Goal: Task Accomplishment & Management: Manage account settings

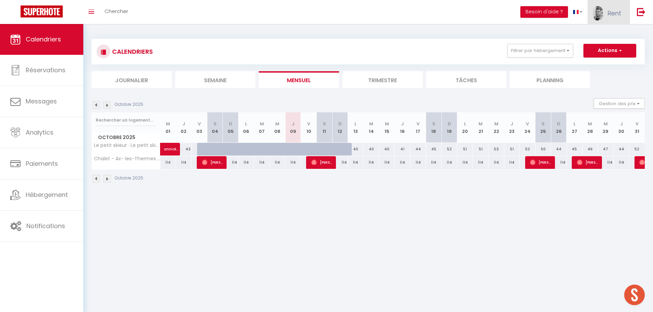
click at [601, 12] on img at bounding box center [598, 13] width 10 height 14
click at [594, 44] on link "Équipe" at bounding box center [602, 47] width 51 height 12
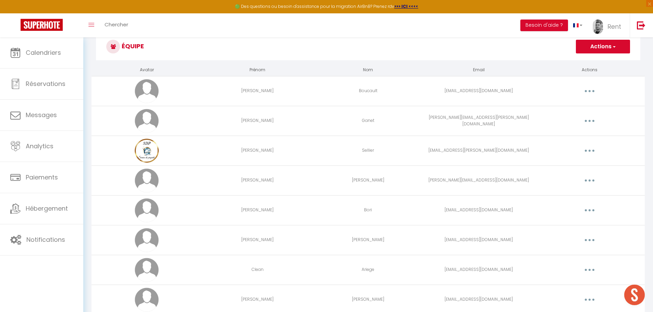
scroll to position [43, 0]
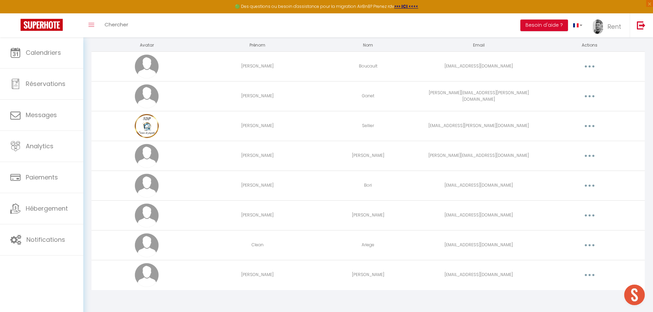
click at [588, 274] on button "button" at bounding box center [589, 275] width 19 height 11
click at [563, 290] on link "Editer" at bounding box center [571, 291] width 51 height 12
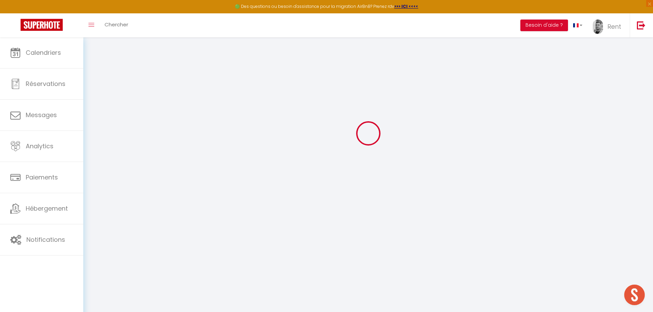
type input "[PERSON_NAME]"
type input "[EMAIL_ADDRESS][DOMAIN_NAME]"
type textarea "[URL][DOMAIN_NAME]"
checkbox input "false"
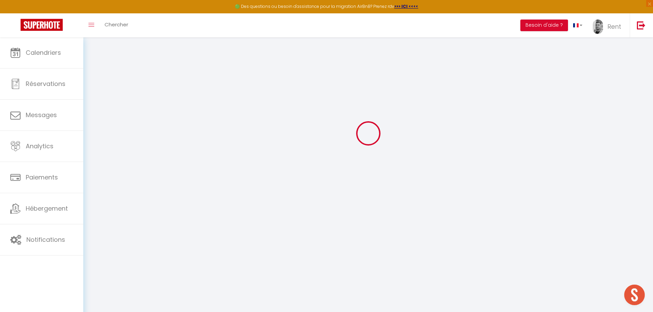
checkbox input "false"
checkbox input "true"
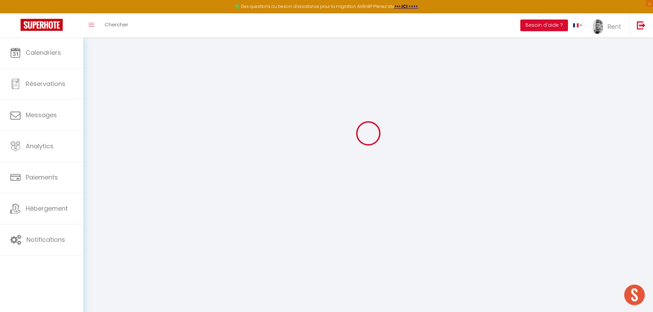
checkbox input "true"
checkbox input "false"
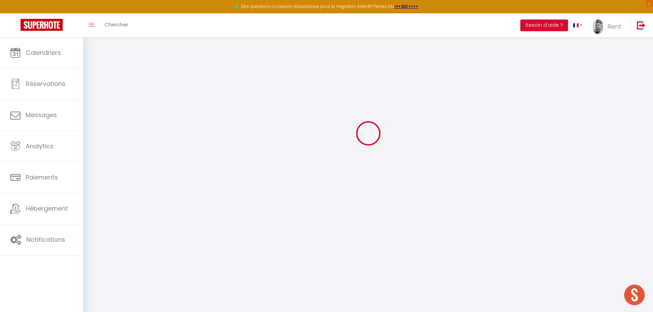
checkbox input "false"
checkbox input "true"
checkbox input "false"
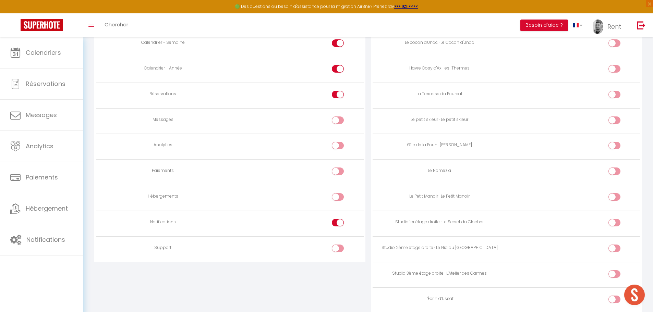
scroll to position [425, 0]
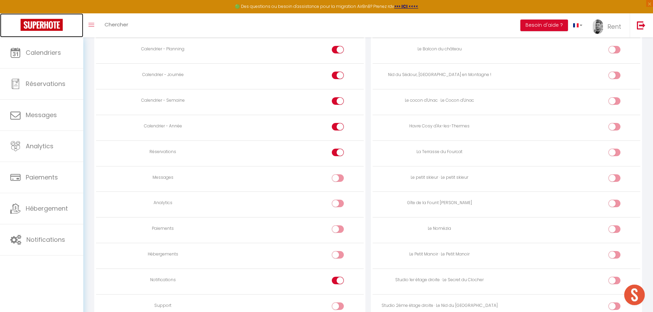
click at [49, 22] on img at bounding box center [42, 25] width 42 height 12
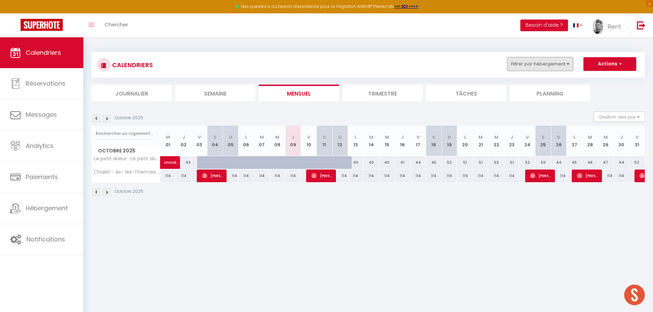
click at [552, 66] on button "Filtrer par hébergement" at bounding box center [540, 64] width 66 height 14
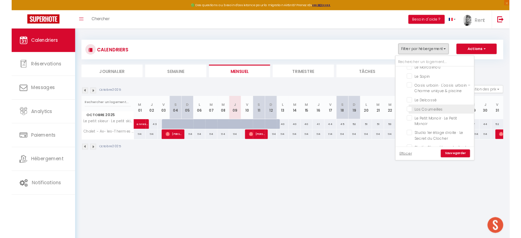
scroll to position [83, 0]
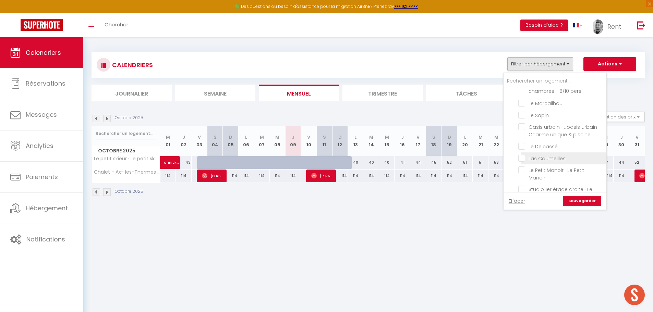
click at [521, 159] on input "Las Coumeilles" at bounding box center [561, 158] width 86 height 7
checkbox input "true"
checkbox input "false"
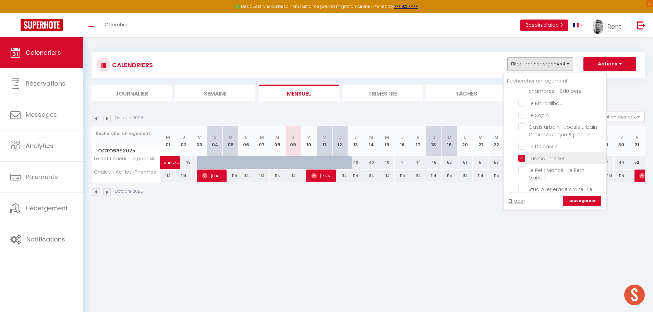
checkbox input "false"
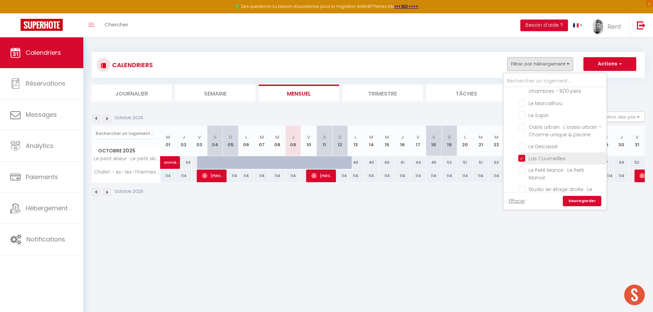
checkbox input "false"
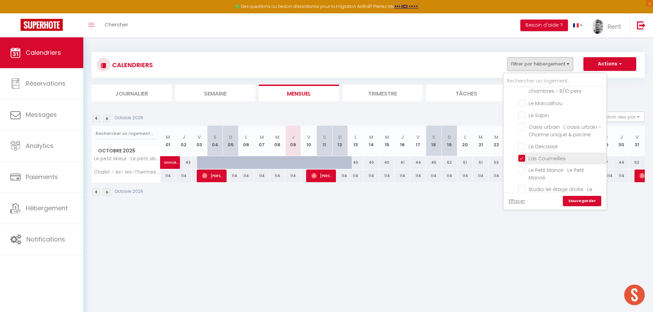
checkbox input "false"
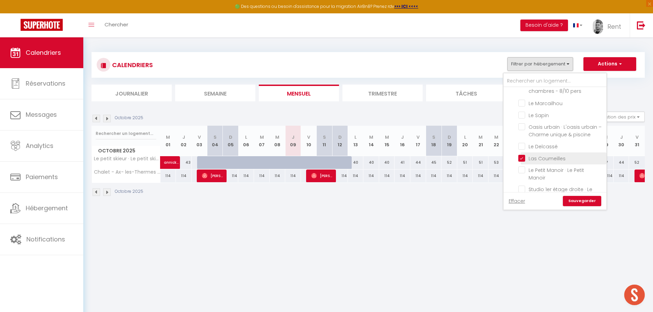
checkbox input "false"
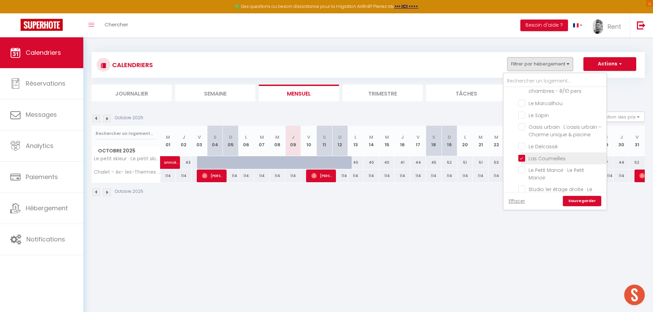
checkbox input "false"
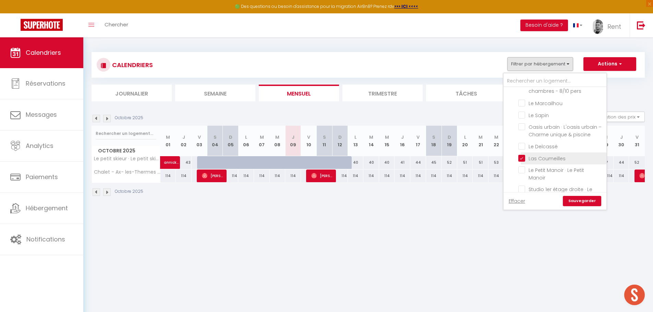
checkbox input "false"
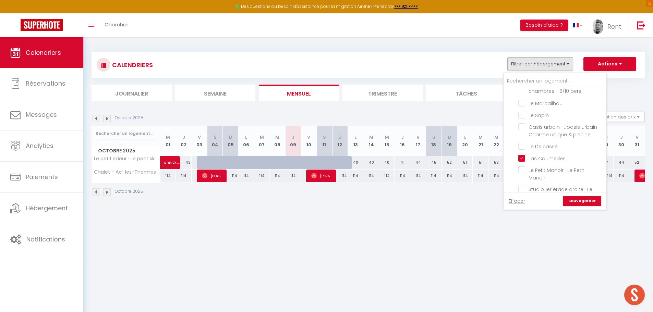
click at [579, 198] on link "Sauvegarder" at bounding box center [582, 201] width 38 height 10
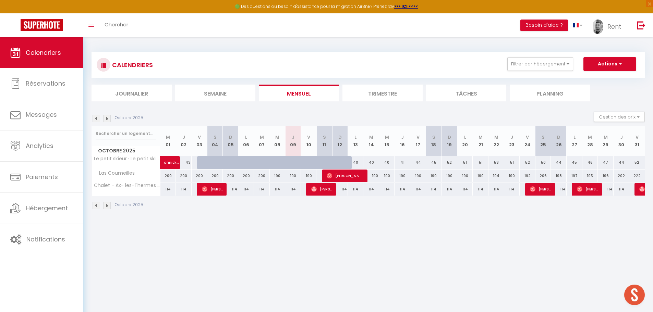
click at [370, 177] on div "190" at bounding box center [371, 176] width 16 height 13
type input "190"
type input "[DATE] Octobre 2025"
type input "Mer 15 Octobre 2025"
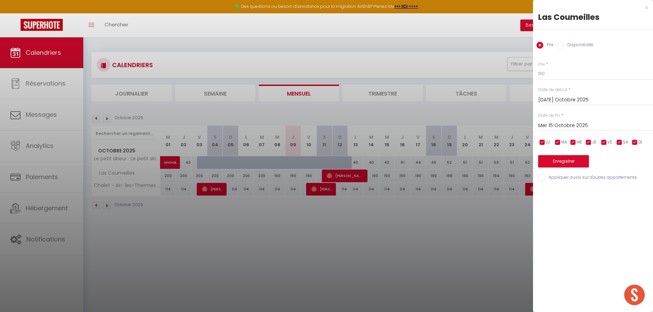
click at [575, 44] on label "Disponibilité" at bounding box center [578, 46] width 29 height 8
click at [564, 44] on input "Disponibilité" at bounding box center [560, 45] width 7 height 7
radio input "true"
radio input "false"
click at [554, 74] on select "Disponible Indisponible" at bounding box center [595, 74] width 115 height 13
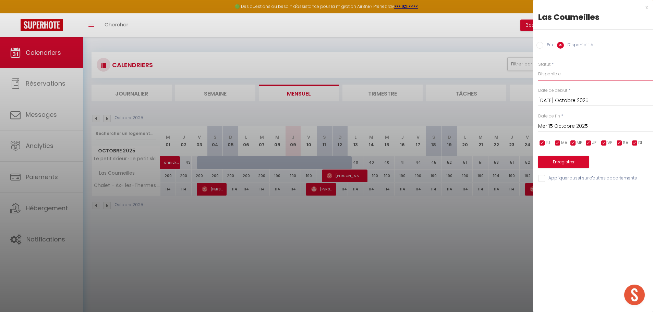
select select "0"
click at [538, 68] on select "Disponible Indisponible" at bounding box center [595, 74] width 115 height 13
click at [567, 167] on button "Enregistrer" at bounding box center [563, 162] width 51 height 12
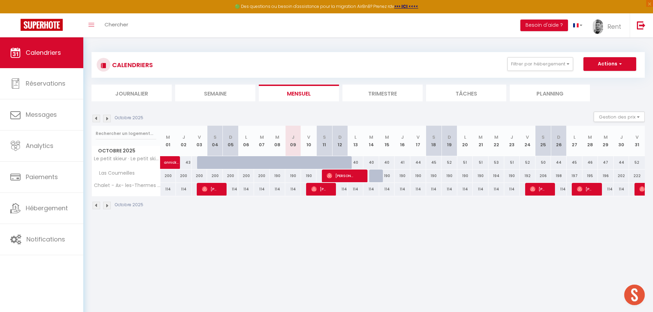
checkbox input "false"
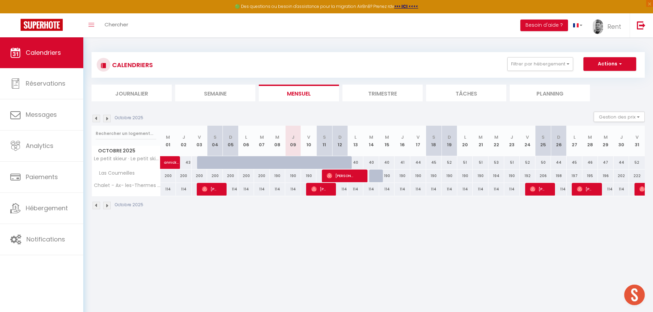
checkbox input "false"
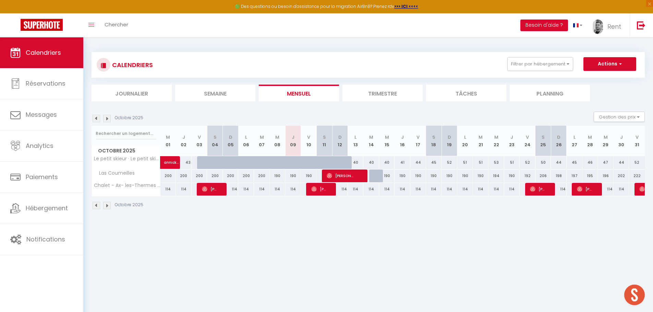
checkbox input "false"
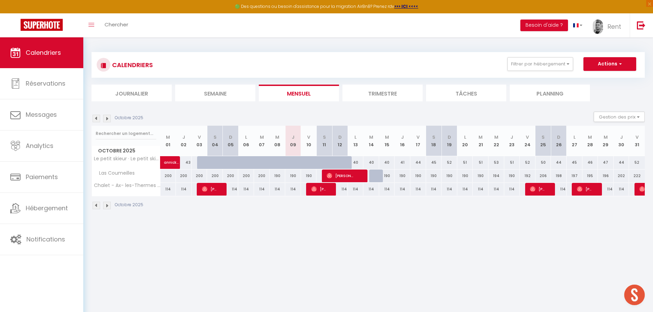
checkbox input "false"
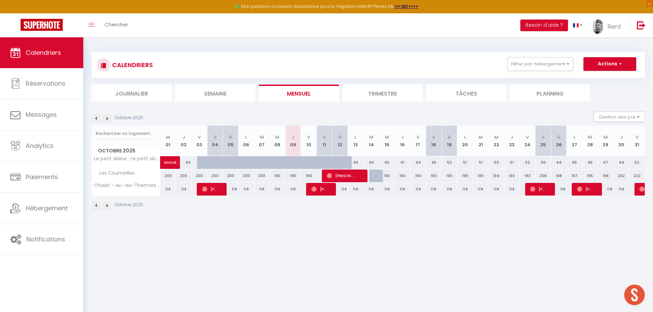
checkbox input "false"
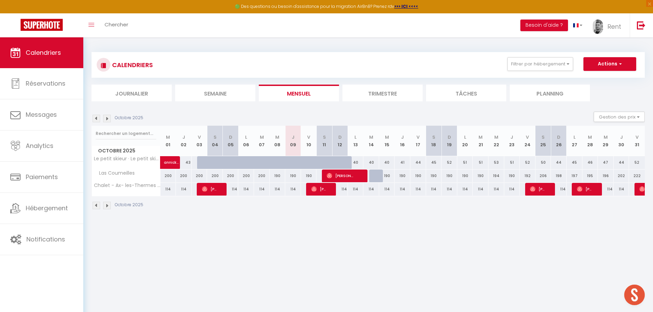
checkbox input "false"
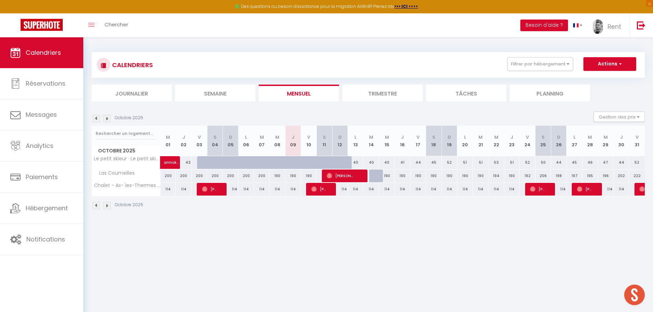
checkbox input "false"
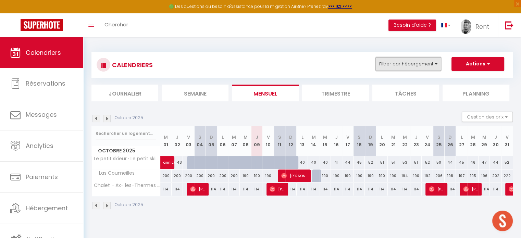
click at [396, 63] on button "Filtrer par hébergement" at bounding box center [409, 64] width 66 height 14
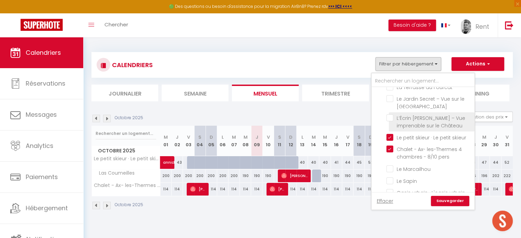
scroll to position [34, 0]
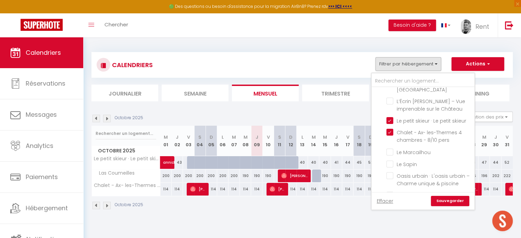
click at [244, 114] on div "Octobre 2025 Gestion des prix Nb Nuits minimum Règles Disponibilité" at bounding box center [303, 119] width 422 height 14
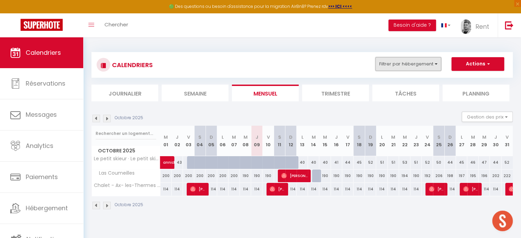
click at [416, 67] on button "Filtrer par hébergement" at bounding box center [409, 64] width 66 height 14
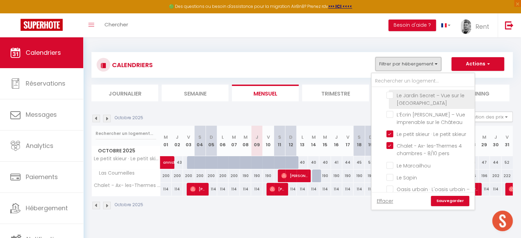
scroll to position [0, 0]
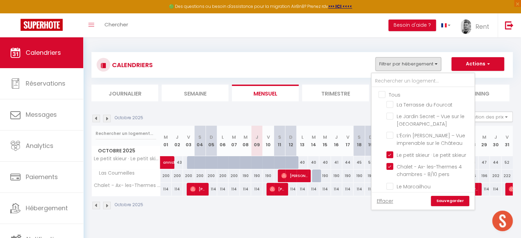
click at [381, 96] on input "Tous" at bounding box center [430, 94] width 103 height 7
checkbox input "true"
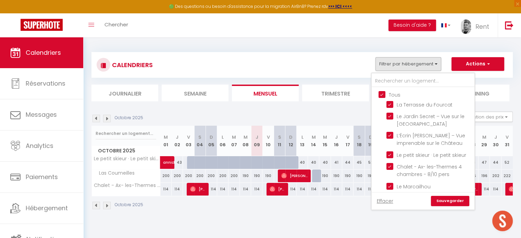
checkbox input "true"
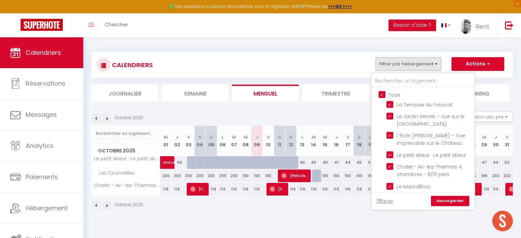
checkbox input "true"
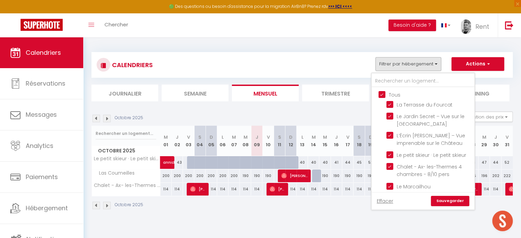
checkbox input "true"
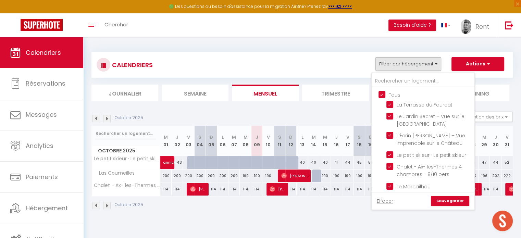
checkbox input "true"
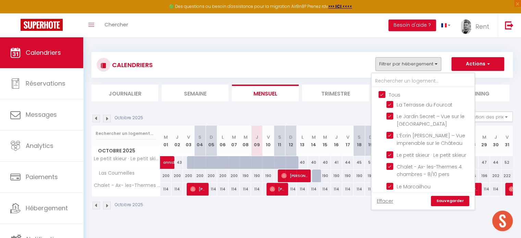
checkbox input "true"
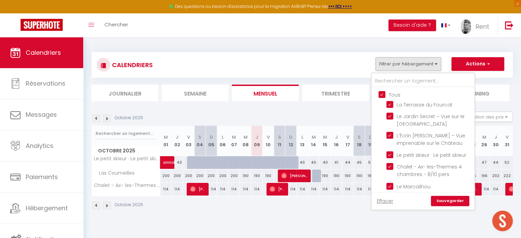
checkbox input "true"
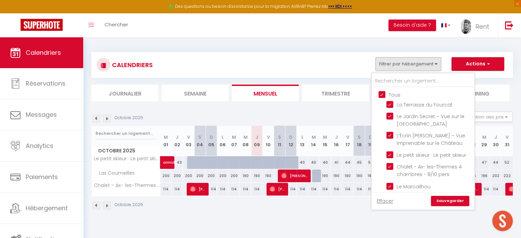
click at [445, 201] on link "Sauvegarder" at bounding box center [450, 201] width 38 height 10
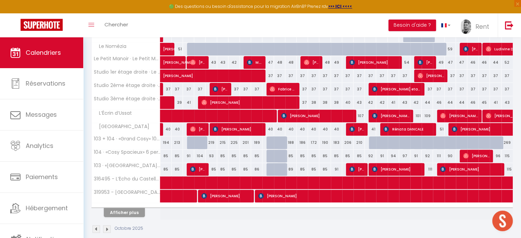
scroll to position [228, 0]
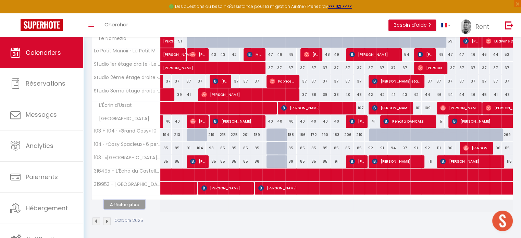
drag, startPoint x: 128, startPoint y: 205, endPoint x: 270, endPoint y: 171, distance: 145.4
click at [128, 205] on button "Afficher plus" at bounding box center [124, 204] width 41 height 9
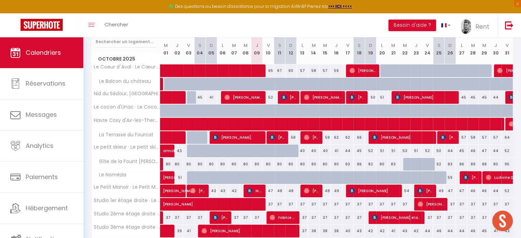
scroll to position [91, 0]
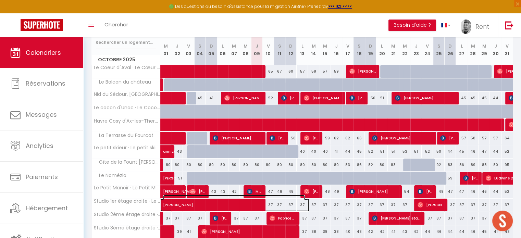
click at [178, 204] on span "[PERSON_NAME]" at bounding box center [234, 201] width 142 height 13
select select "OK"
select select "0"
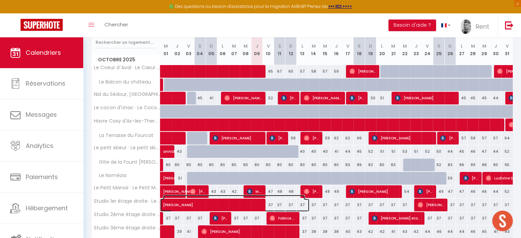
select select "1"
select select
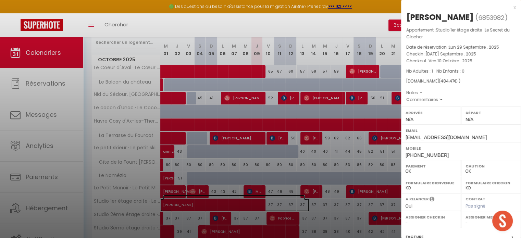
select select "18709"
click at [510, 6] on div "x" at bounding box center [458, 7] width 115 height 8
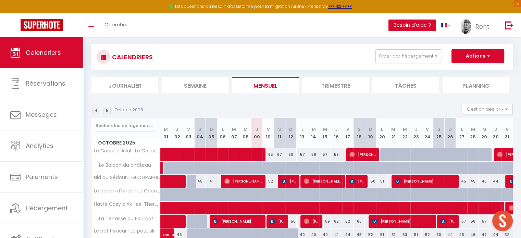
scroll to position [0, 0]
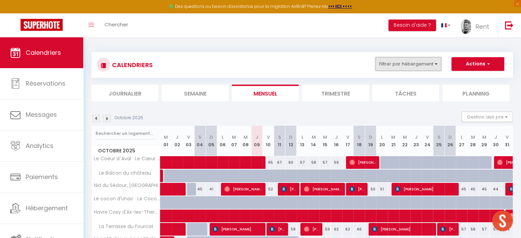
click at [393, 67] on button "Filtrer par hébergement" at bounding box center [409, 64] width 66 height 14
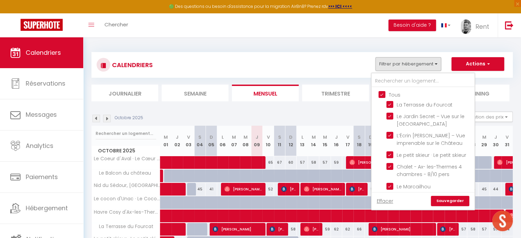
click at [384, 94] on input "Tous" at bounding box center [430, 94] width 103 height 7
checkbox input "false"
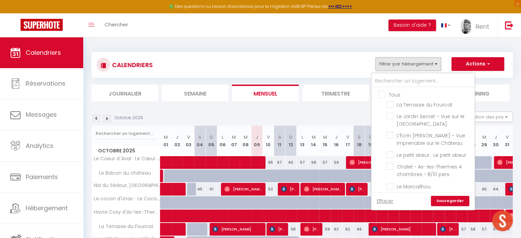
checkbox input "false"
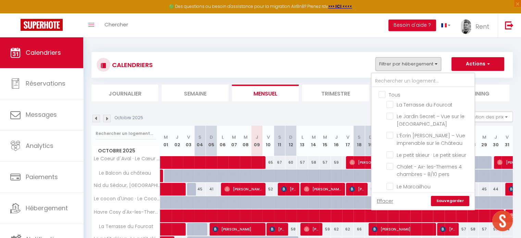
checkbox input "false"
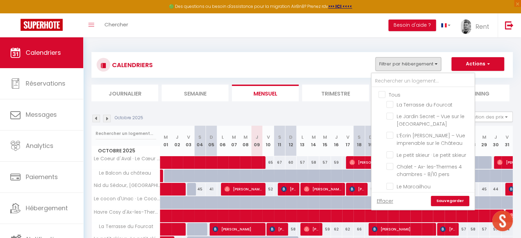
checkbox input "false"
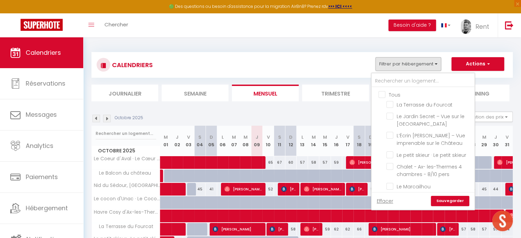
checkbox input "false"
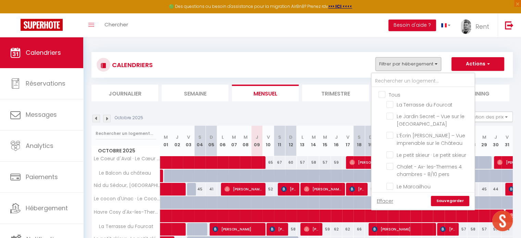
checkbox input "false"
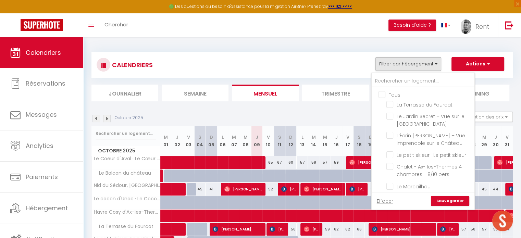
checkbox input "false"
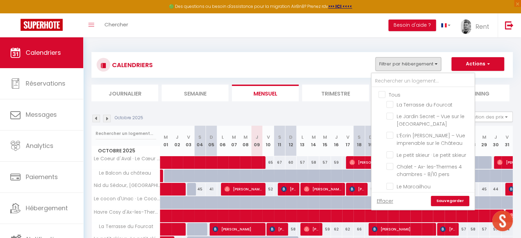
checkbox input "false"
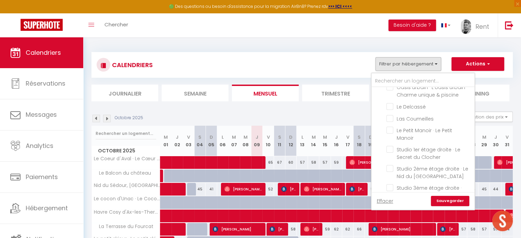
scroll to position [137, 0]
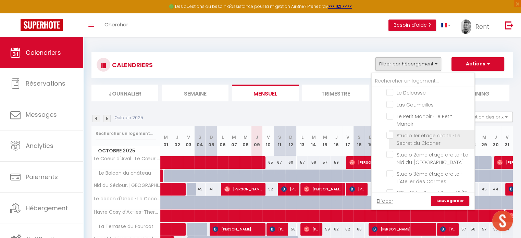
click at [391, 134] on input "Studio 1er étage droite · Le Secret du Clocher" at bounding box center [430, 135] width 86 height 7
checkbox input "true"
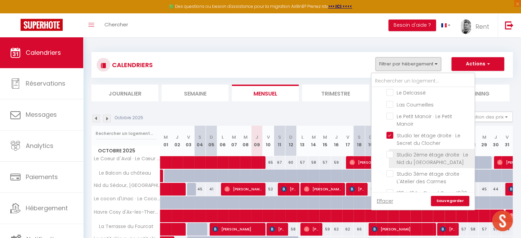
click at [389, 151] on input "Studio 2ème étage droite · Le Nid du [GEOGRAPHIC_DATA]" at bounding box center [430, 154] width 86 height 7
checkbox input "true"
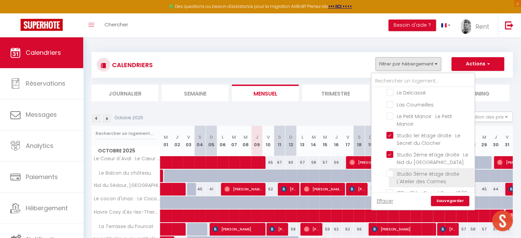
click at [390, 172] on input "Studio 3ème étage droite · L'Atelier des Carmes" at bounding box center [430, 173] width 86 height 7
checkbox input "true"
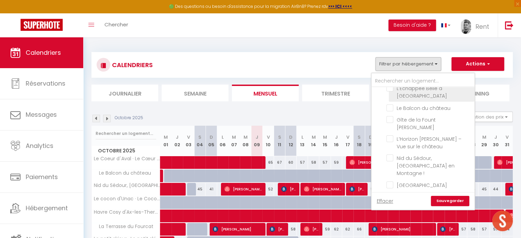
scroll to position [377, 0]
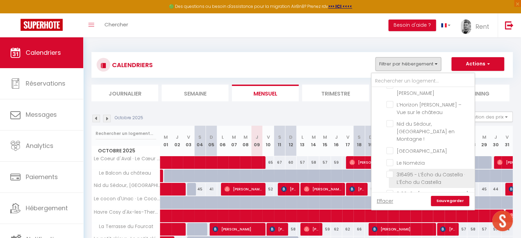
click at [392, 171] on input "316495 - L’Écho du Castella · L’Écho du Castella" at bounding box center [430, 174] width 86 height 7
checkbox input "true"
click at [389, 190] on input "319953 - [GEOGRAPHIC_DATA] · Le Faubourg" at bounding box center [430, 193] width 86 height 7
checkbox input "true"
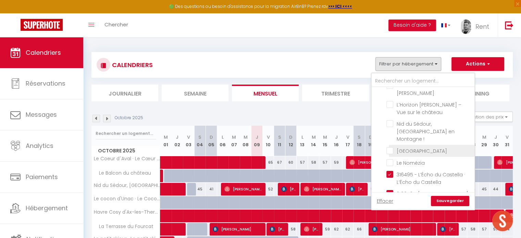
scroll to position [411, 0]
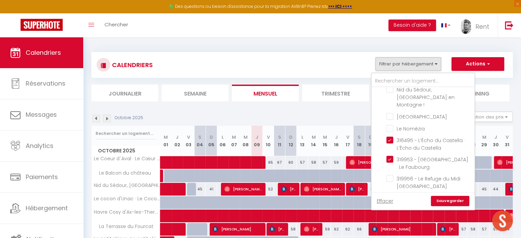
drag, startPoint x: 390, startPoint y: 160, endPoint x: 437, endPoint y: 183, distance: 52.7
click at [390, 175] on input "319956 - Le Refuge du Midi · [GEOGRAPHIC_DATA]" at bounding box center [430, 178] width 86 height 7
checkbox input "true"
click at [452, 203] on link "Sauvegarder" at bounding box center [450, 201] width 38 height 10
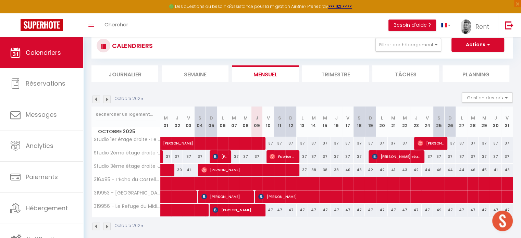
scroll to position [37, 0]
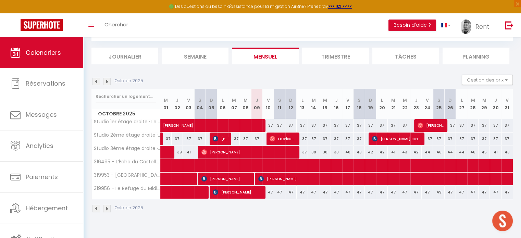
click at [109, 83] on img at bounding box center [107, 82] width 8 height 8
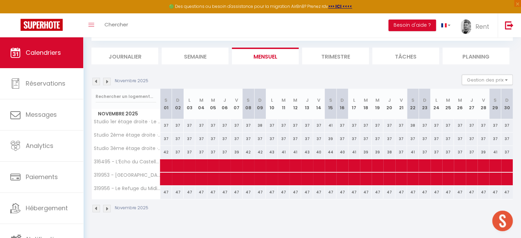
click at [95, 80] on img at bounding box center [97, 82] width 8 height 8
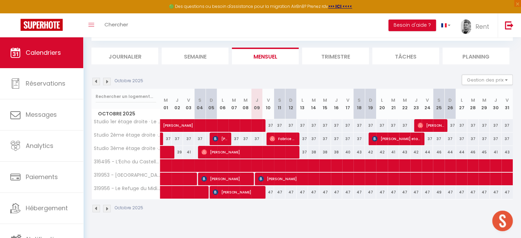
click at [107, 81] on img at bounding box center [107, 82] width 8 height 8
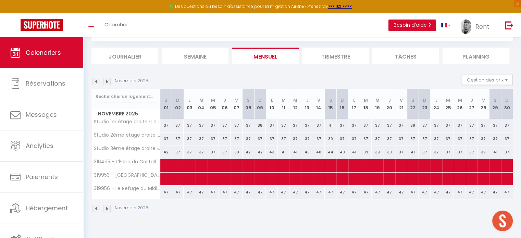
click at [107, 81] on img at bounding box center [107, 82] width 8 height 8
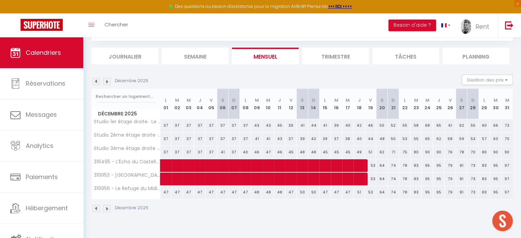
click at [96, 81] on img at bounding box center [97, 82] width 8 height 8
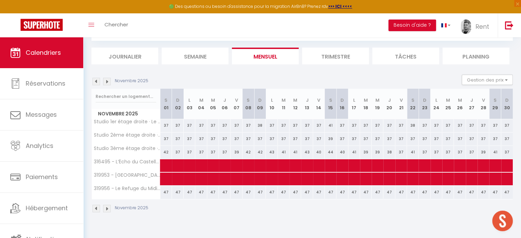
click at [96, 81] on img at bounding box center [97, 82] width 8 height 8
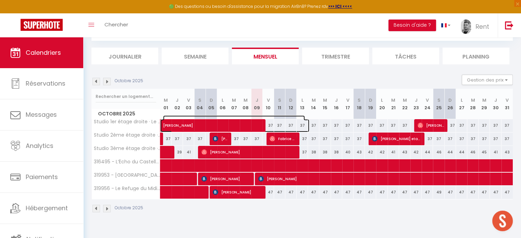
click at [174, 120] on span "[PERSON_NAME]" at bounding box center [234, 122] width 142 height 13
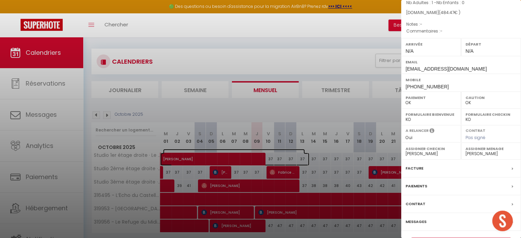
scroll to position [0, 0]
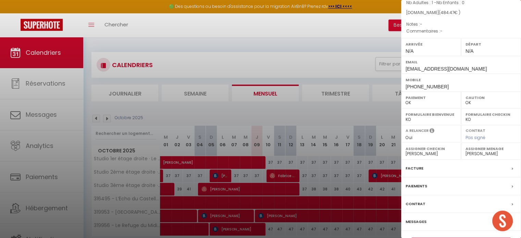
click at [185, 114] on div at bounding box center [260, 119] width 521 height 238
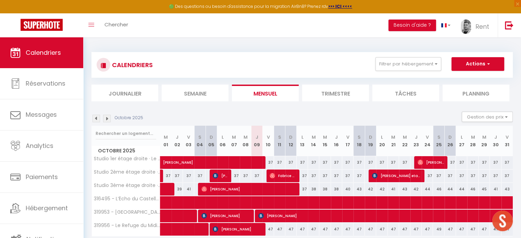
click at [94, 118] on img at bounding box center [97, 119] width 8 height 8
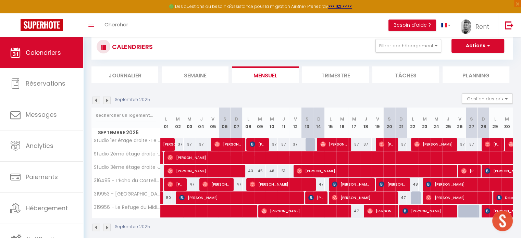
scroll to position [34, 0]
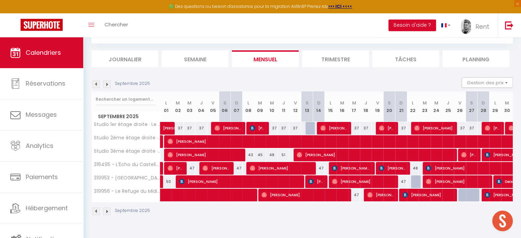
click at [105, 85] on img at bounding box center [107, 85] width 8 height 8
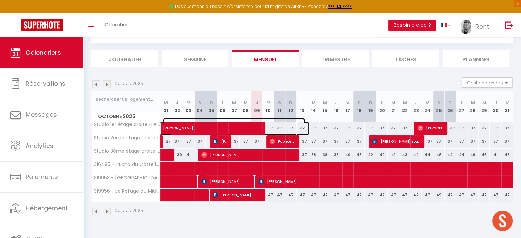
click at [227, 126] on span "[PERSON_NAME]" at bounding box center [234, 124] width 142 height 13
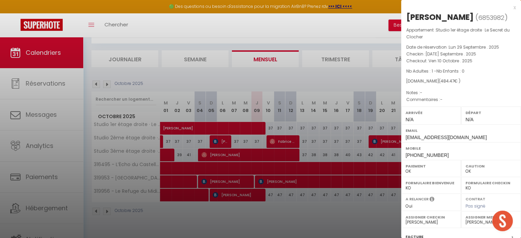
click at [264, 78] on div at bounding box center [260, 119] width 521 height 238
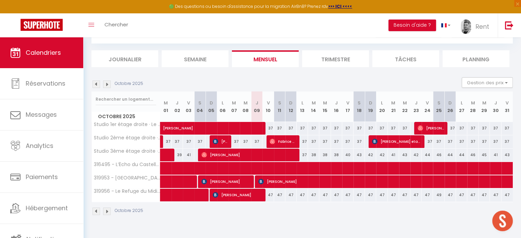
click at [96, 82] on img at bounding box center [97, 85] width 8 height 8
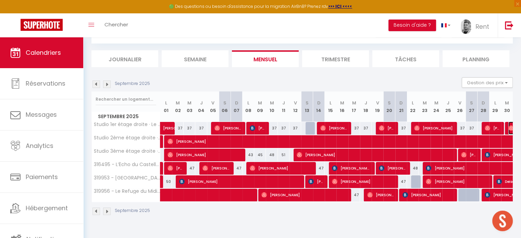
click at [510, 129] on img at bounding box center [511, 127] width 5 height 5
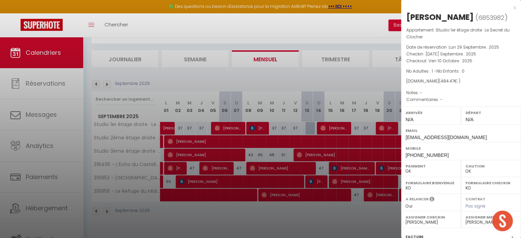
click at [380, 88] on div at bounding box center [260, 119] width 521 height 238
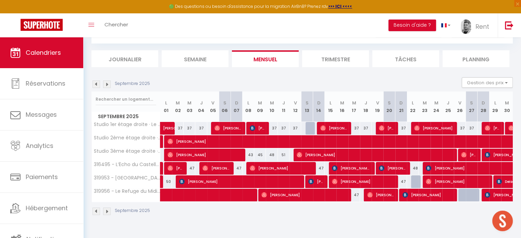
click at [106, 82] on img at bounding box center [107, 85] width 8 height 8
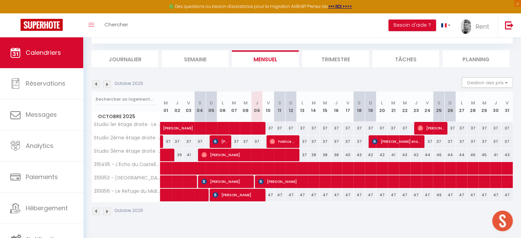
click at [104, 83] on img at bounding box center [107, 85] width 8 height 8
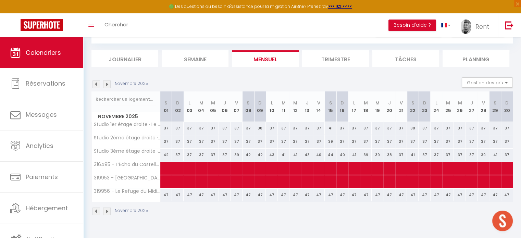
click at [97, 84] on img at bounding box center [97, 85] width 8 height 8
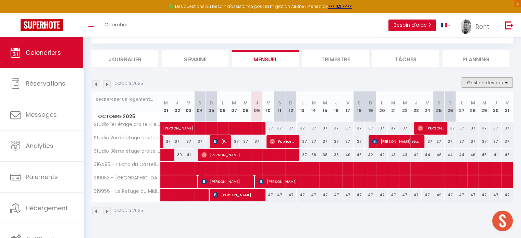
click at [475, 85] on button "Gestion des prix" at bounding box center [487, 82] width 51 height 10
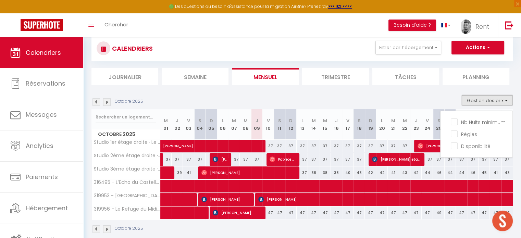
scroll to position [0, 0]
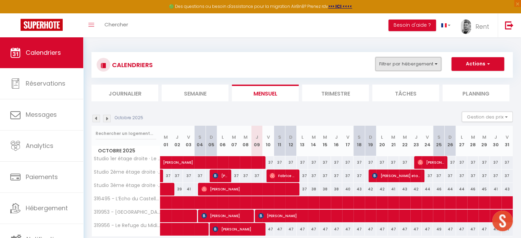
click at [437, 66] on button "Filtrer par hébergement" at bounding box center [409, 64] width 66 height 14
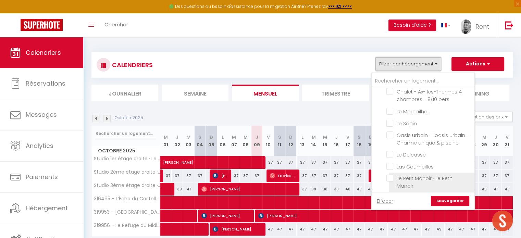
scroll to position [34, 0]
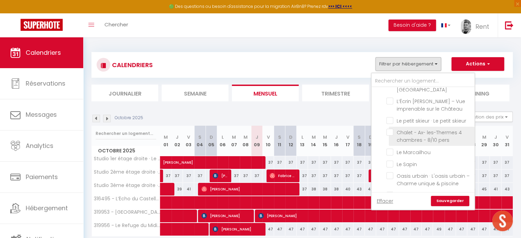
click at [388, 132] on input "Chalet - Ax- les-Thermes 4 chambres - 8/10 pers" at bounding box center [430, 132] width 86 height 7
checkbox input "true"
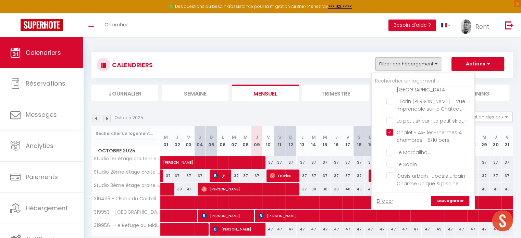
click at [451, 202] on link "Sauvegarder" at bounding box center [450, 201] width 38 height 10
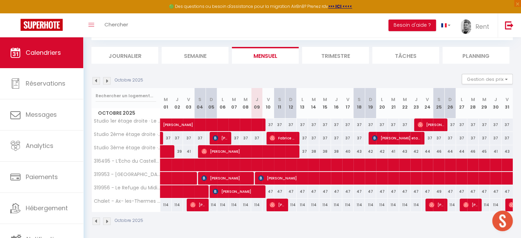
scroll to position [39, 0]
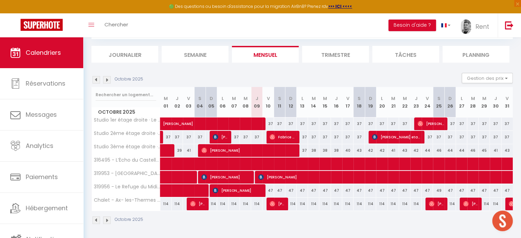
click at [293, 204] on div "114" at bounding box center [291, 204] width 11 height 13
select select "1"
type input "Dim 12 Octobre 2025"
type input "Lun 13 Octobre 2025"
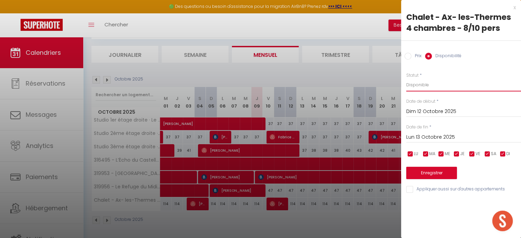
click at [422, 87] on select "Disponible Indisponible" at bounding box center [464, 85] width 115 height 13
select select "0"
click at [407, 79] on select "Disponible Indisponible" at bounding box center [464, 85] width 115 height 13
click at [426, 170] on button "Enregistrer" at bounding box center [432, 173] width 51 height 12
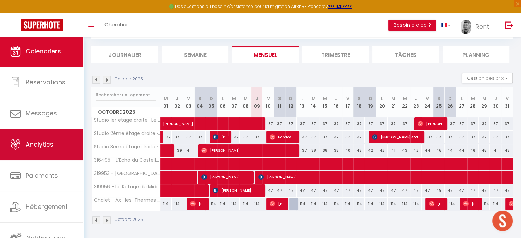
scroll to position [2, 0]
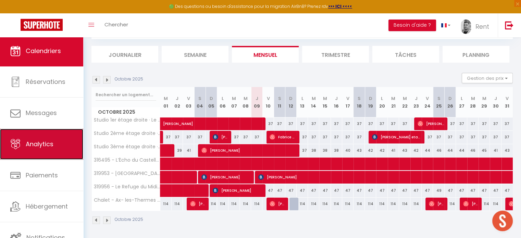
click at [51, 159] on link "Analytics" at bounding box center [41, 144] width 83 height 31
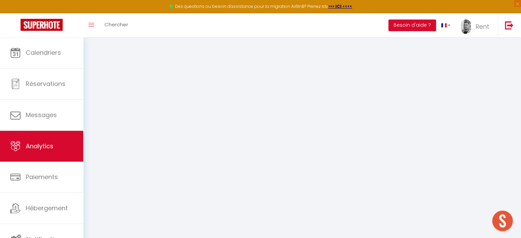
select select "2025"
select select "10"
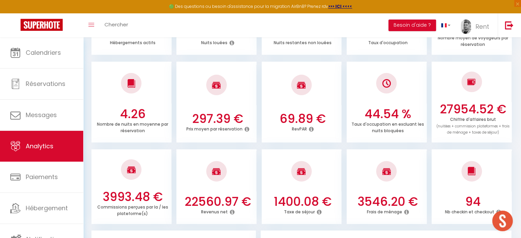
scroll to position [240, 0]
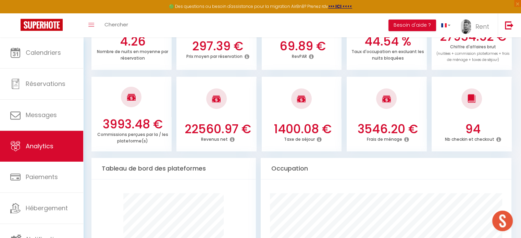
click at [232, 140] on icon at bounding box center [232, 139] width 5 height 5
click at [243, 95] on div at bounding box center [217, 99] width 80 height 40
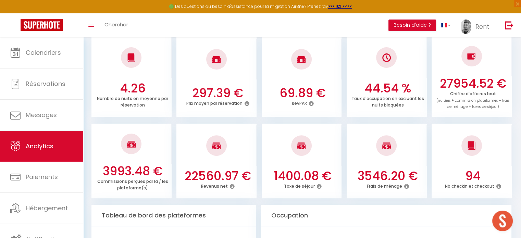
scroll to position [171, 0]
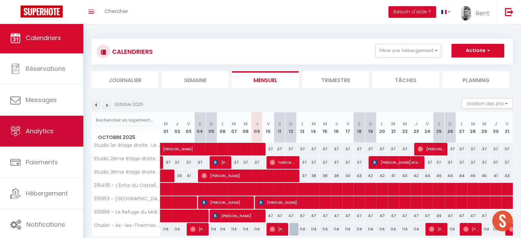
scroll to position [2, 0]
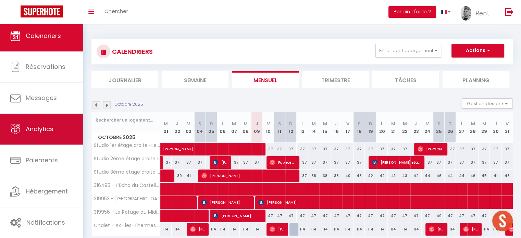
click at [48, 126] on span "Analytics" at bounding box center [40, 129] width 28 height 9
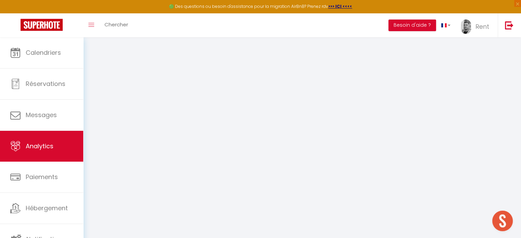
select select "2025"
select select "10"
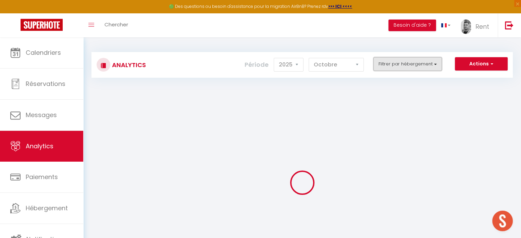
click at [399, 63] on button "Filtrer par hébergement" at bounding box center [408, 64] width 69 height 14
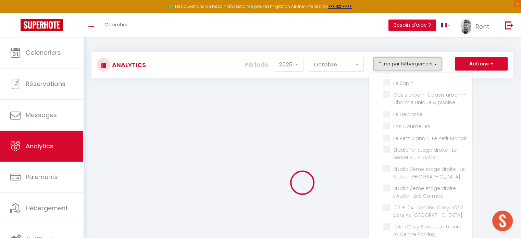
checkbox input "false"
checkbox Fourcat "false"
checkbox Parking "false"
checkbox Château "false"
checkbox skieur "false"
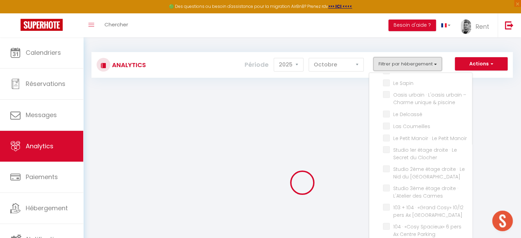
checkbox pers "false"
checkbox Marcailhou "false"
checkbox Sapin "false"
checkbox piscine "false"
checkbox Delcassé "false"
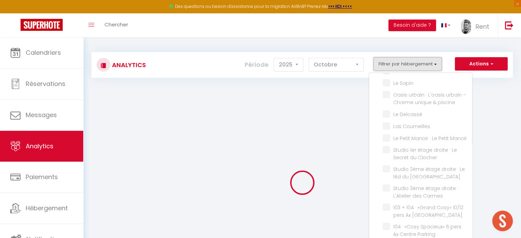
checkbox Coumeilles "false"
checkbox Manoir "false"
checkbox Clocher "false"
checkbox Neuf "false"
checkbox Carmes "false"
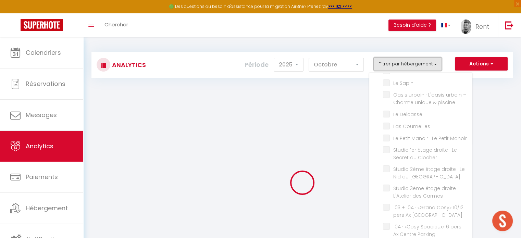
checkbox Parking "false"
checkbox Casafamilia "false"
checkbox Dorées "false"
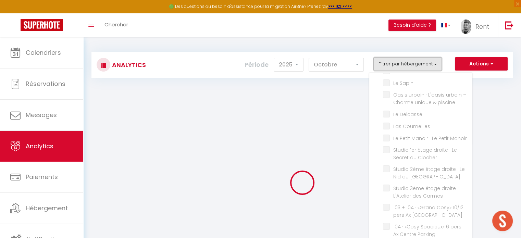
checkbox d\'Ax-les-Thermes "false"
checkbox Foix "false"
checkbox château "false"
checkbox Roy "false"
checkbox château "false"
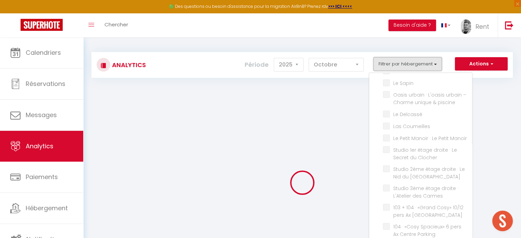
checkbox \! "false"
checkbox Château "false"
checkbox Nomézia "false"
checkbox Castella "false"
checkbox Faubourg "false"
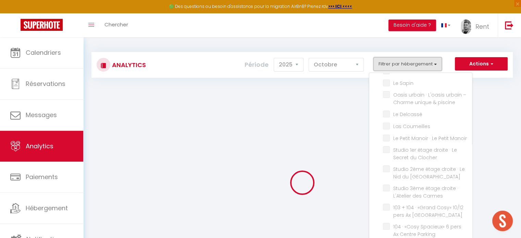
checkbox Midi "false"
checkbox Montredon "false"
checkbox Mérac "false"
checkbox d’Ussat "false"
checkbox Fontanet "false"
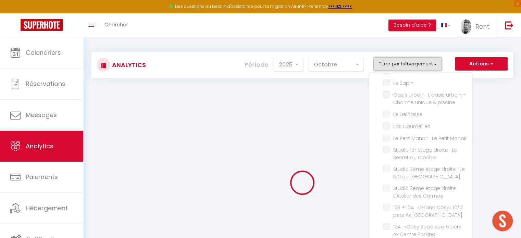
checkbox d\'Unac "false"
checkbox \! "false"
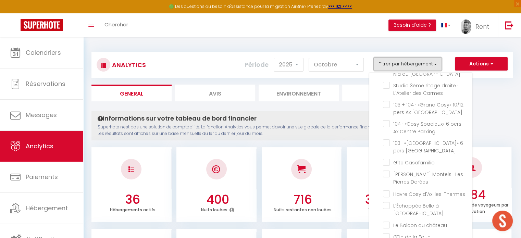
scroll to position [309, 0]
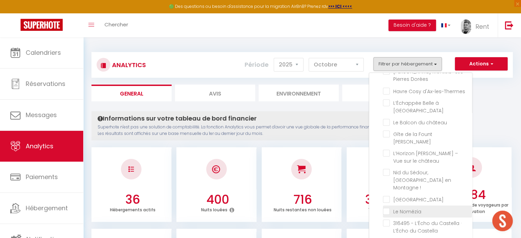
click at [388, 208] on Nomézia "checkbox" at bounding box center [427, 211] width 89 height 7
checkbox Nomézia "true"
checkbox Fourcat "false"
checkbox Parking "false"
checkbox Château "false"
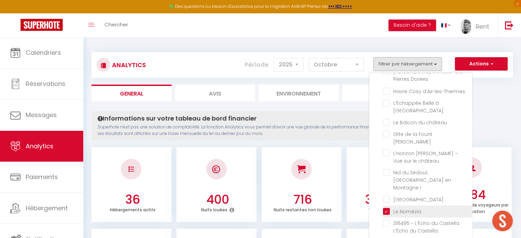
checkbox skieur "false"
checkbox pers "false"
checkbox Marcailhou "false"
checkbox Sapin "false"
checkbox piscine "false"
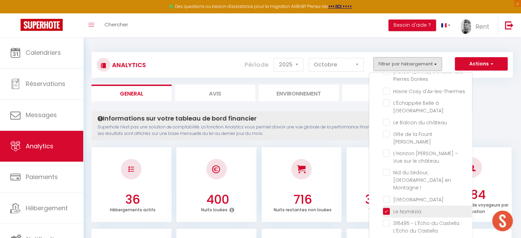
checkbox Delcassé "false"
checkbox Coumeilles "false"
checkbox Manoir "false"
checkbox Clocher "false"
checkbox Neuf "false"
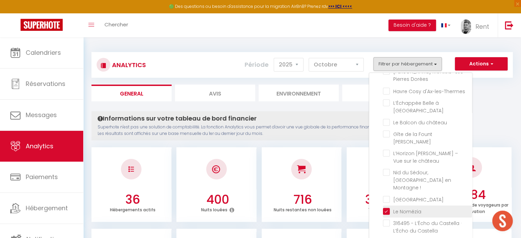
checkbox Carmes "false"
checkbox Parking "false"
checkbox Casafamilia "false"
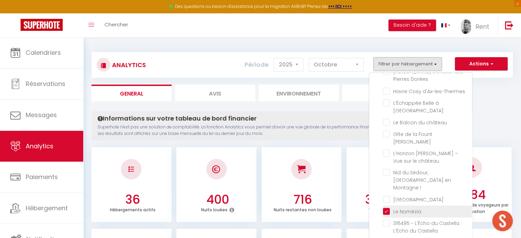
checkbox Dorées "false"
checkbox d\'Ax-les-Thermes "false"
checkbox Foix "false"
checkbox château "false"
checkbox Roy "false"
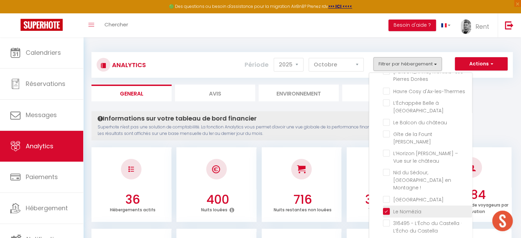
checkbox château "false"
checkbox \! "false"
checkbox Château "false"
checkbox Castella "false"
checkbox Faubourg "false"
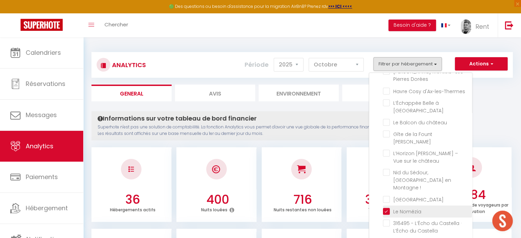
checkbox Midi "false"
checkbox Montredon "false"
checkbox Mérac "false"
checkbox d’Ussat "false"
checkbox Fontanet "false"
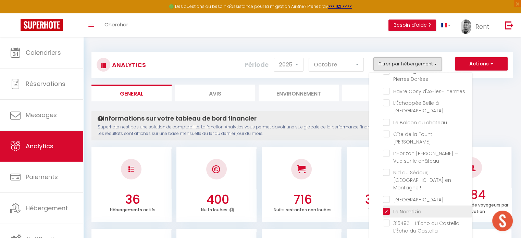
checkbox d\'Unac "false"
checkbox \! "false"
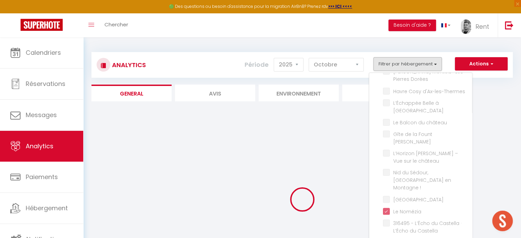
checkbox Fourcat "false"
checkbox Parking "false"
checkbox Château "false"
checkbox skieur "false"
checkbox pers "false"
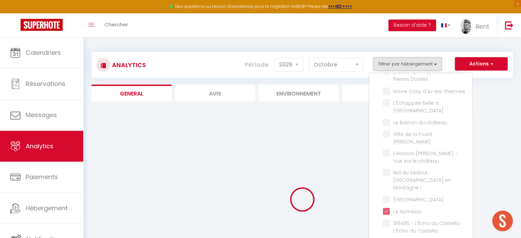
checkbox Marcailhou "false"
checkbox Sapin "false"
checkbox piscine "false"
checkbox Delcassé "false"
checkbox Coumeilles "false"
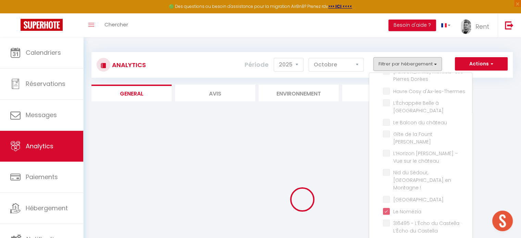
checkbox Manoir "false"
checkbox Clocher "false"
checkbox Neuf "false"
checkbox Carmes "false"
checkbox Parking "false"
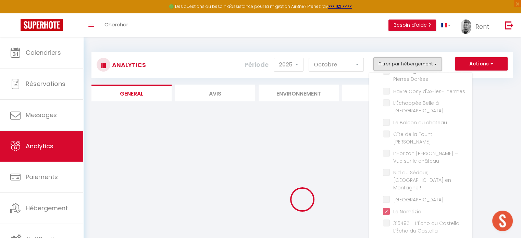
checkbox Parking "false"
checkbox Casafamilia "false"
checkbox Dorées "false"
checkbox d\'Ax-les-Thermes "false"
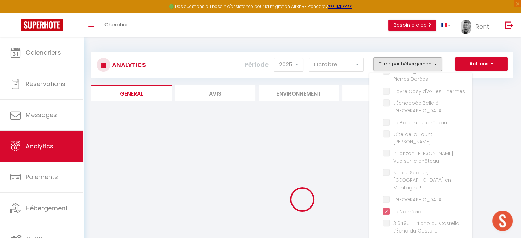
checkbox Foix "false"
checkbox château "false"
checkbox Roy "false"
checkbox château "false"
checkbox \! "false"
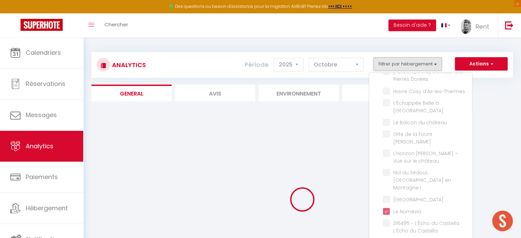
checkbox Château "false"
checkbox Castella "false"
checkbox Faubourg "false"
checkbox Midi "false"
checkbox Montredon "false"
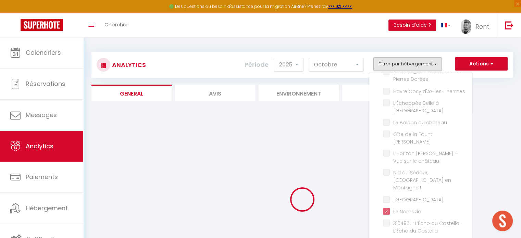
checkbox Mérac "false"
checkbox d’Ussat "false"
checkbox Fontanet "false"
checkbox d\'Unac "false"
checkbox \! "false"
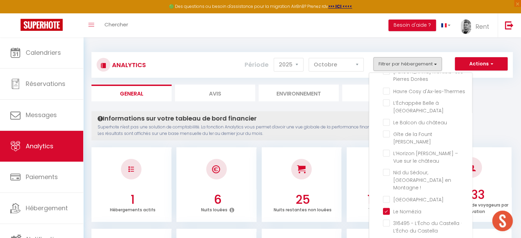
click at [348, 119] on h4 "Informations sur votre tableau de bord financier" at bounding box center [258, 119] width 320 height 8
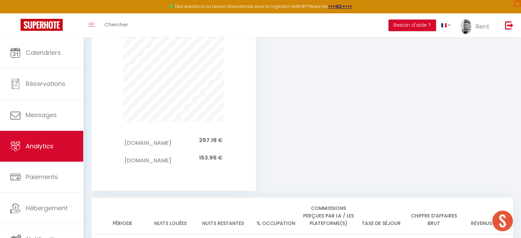
scroll to position [595, 0]
